Goal: Communication & Community: Answer question/provide support

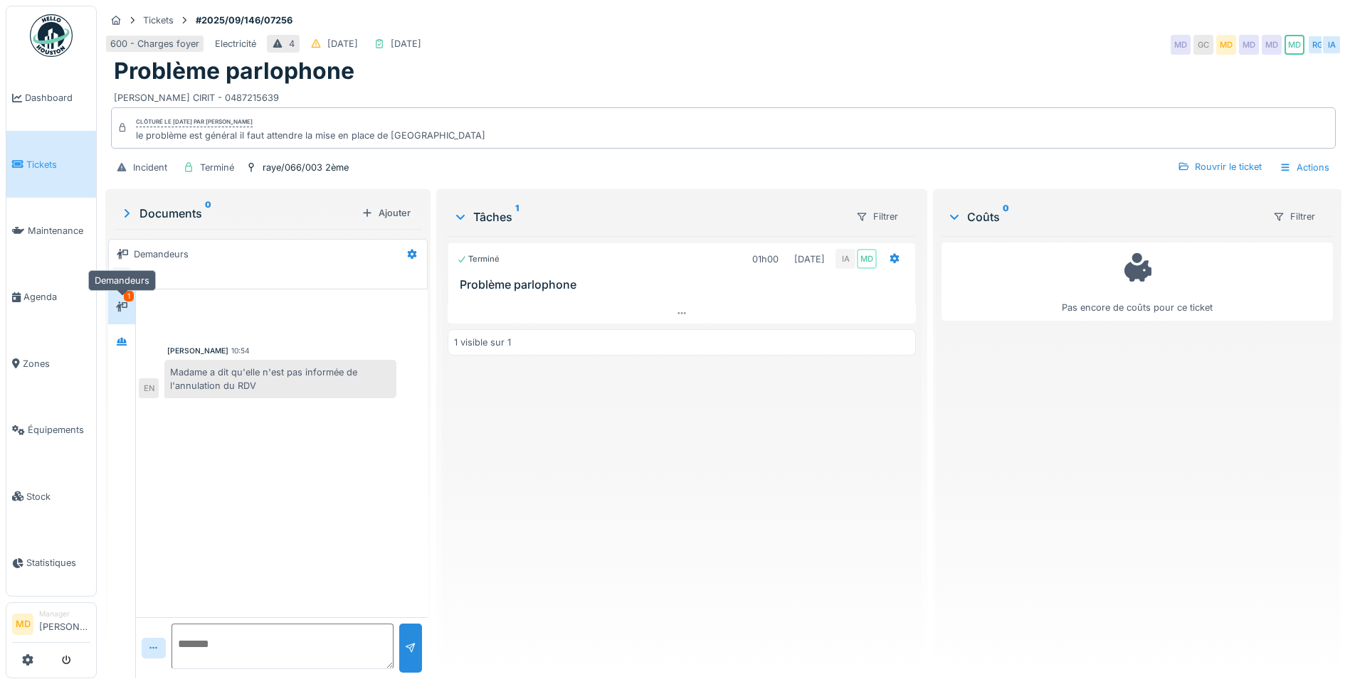
click at [127, 314] on div at bounding box center [121, 307] width 21 height 18
click at [117, 355] on div at bounding box center [121, 341] width 27 height 35
click at [128, 307] on div at bounding box center [121, 307] width 21 height 18
click at [285, 630] on textarea at bounding box center [282, 647] width 222 height 46
click at [118, 332] on div at bounding box center [121, 341] width 21 height 23
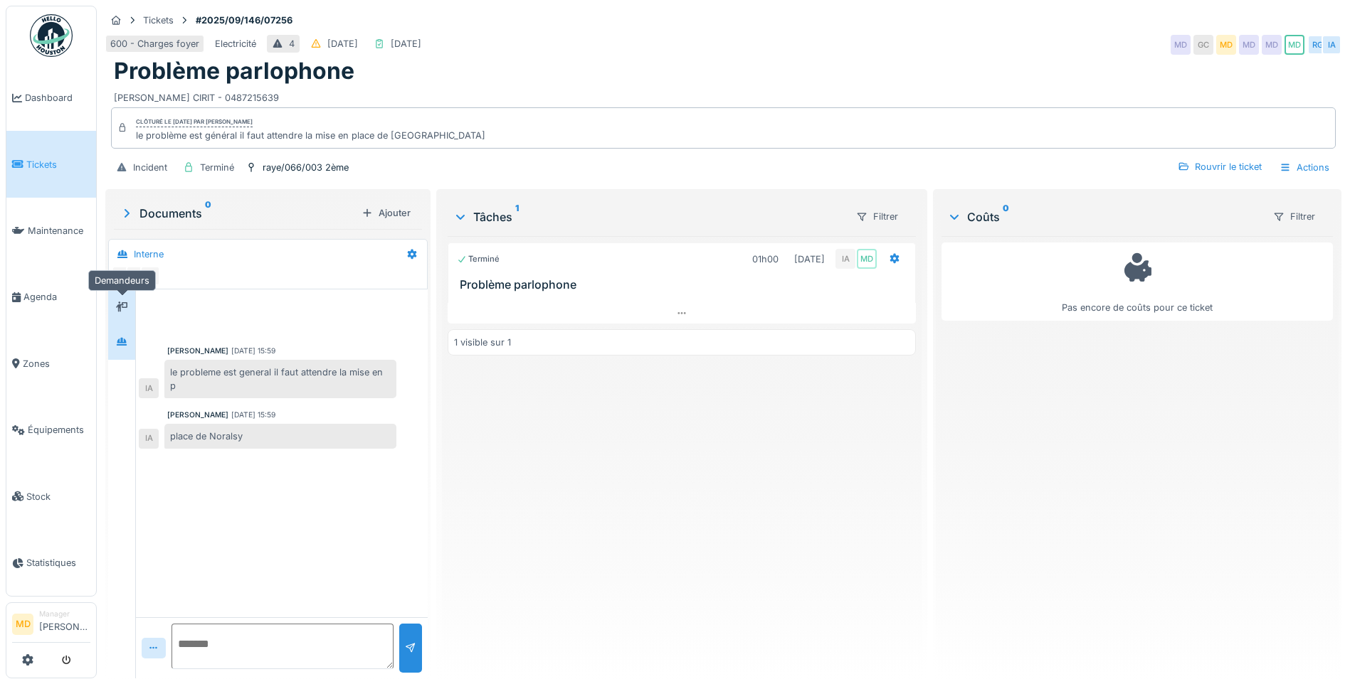
click at [120, 311] on icon at bounding box center [121, 306] width 11 height 9
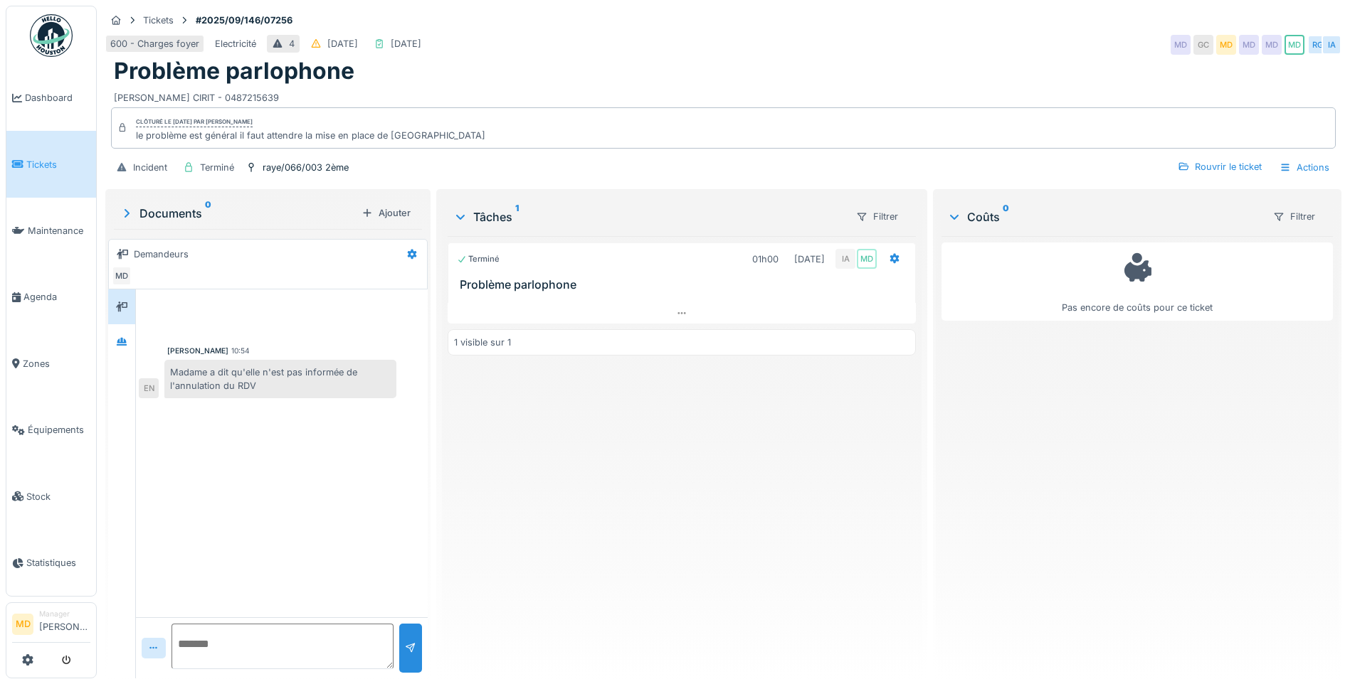
click at [245, 647] on textarea at bounding box center [282, 647] width 222 height 46
type textarea "*"
click at [325, 471] on div "[PERSON_NAME] 10:54 Madame a dit qu'elle n'est pas informée de l'annulation du …" at bounding box center [282, 454] width 292 height 328
click at [282, 636] on textarea at bounding box center [282, 647] width 222 height 46
